Goal: Check status: Check status

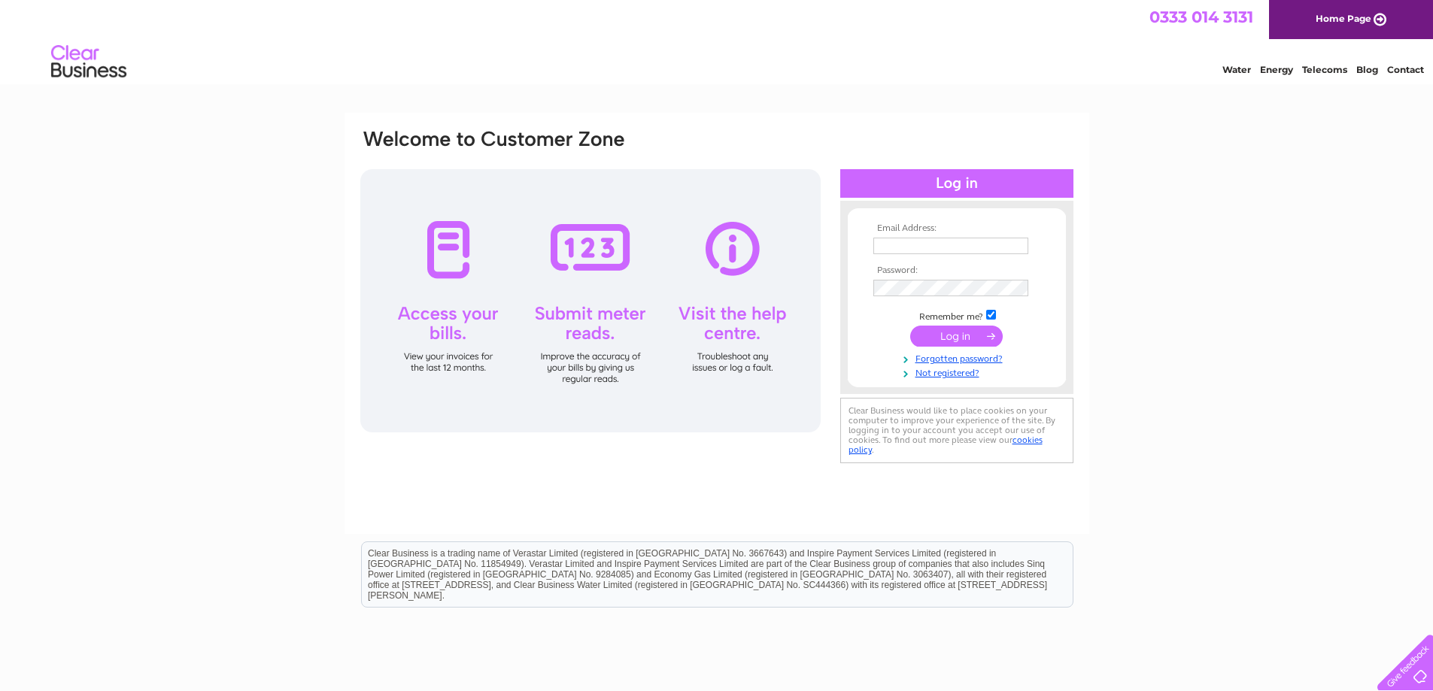
type input "accounts@knowes.org"
click at [968, 333] on input "submit" at bounding box center [956, 336] width 93 height 21
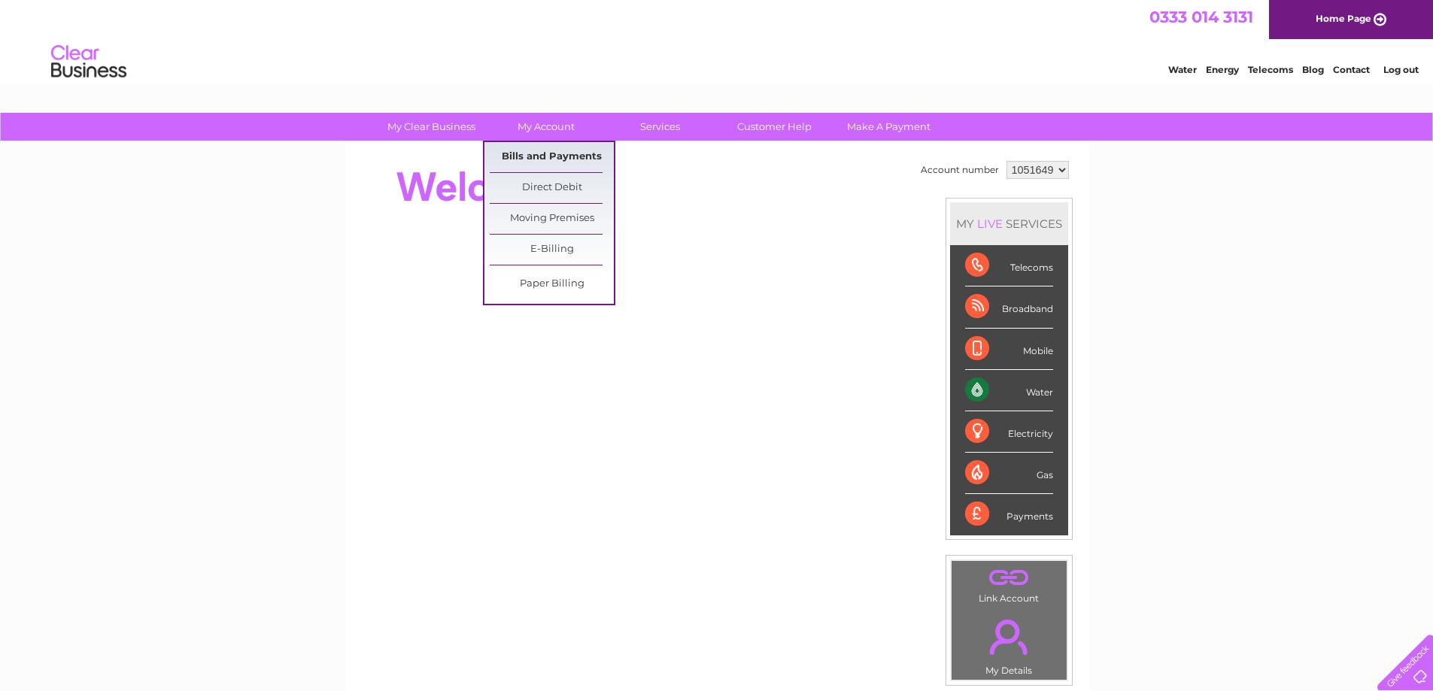
click at [542, 160] on link "Bills and Payments" at bounding box center [552, 157] width 124 height 30
